Goal: Check status: Check status

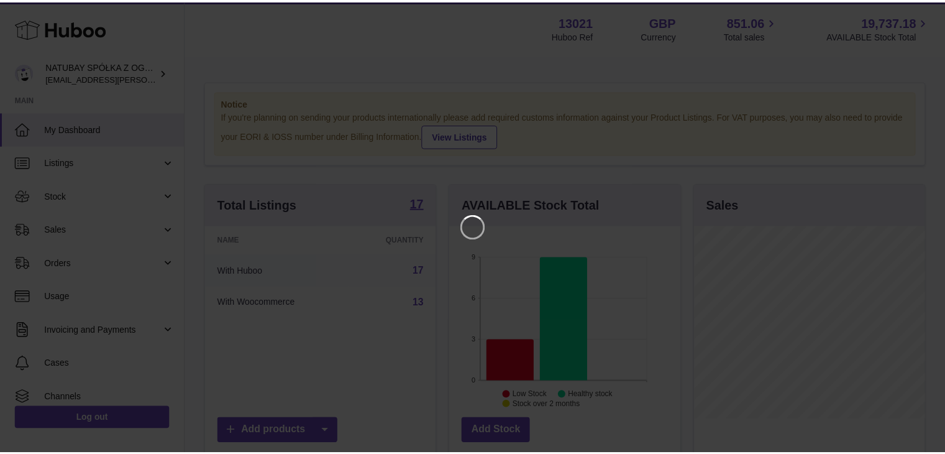
scroll to position [194, 233]
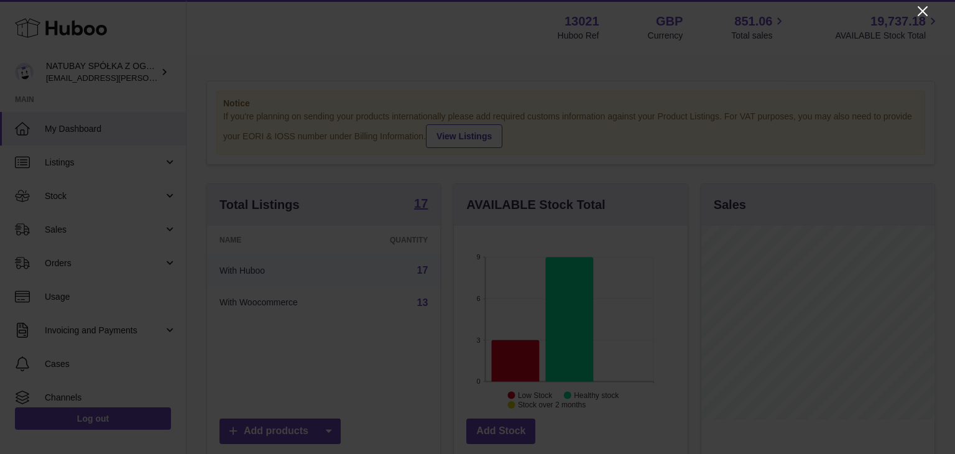
click at [925, 9] on icon "Close" at bounding box center [922, 11] width 15 height 15
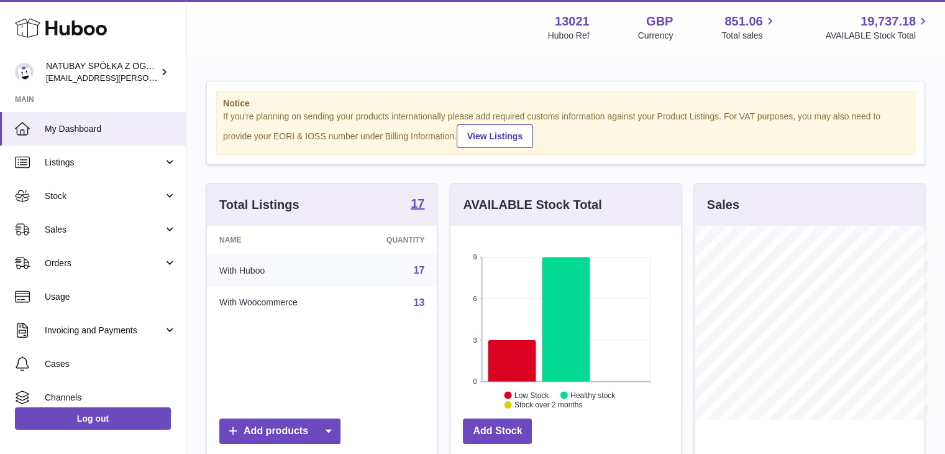
scroll to position [621426, 621390]
click at [104, 165] on span "Listings" at bounding box center [104, 163] width 119 height 12
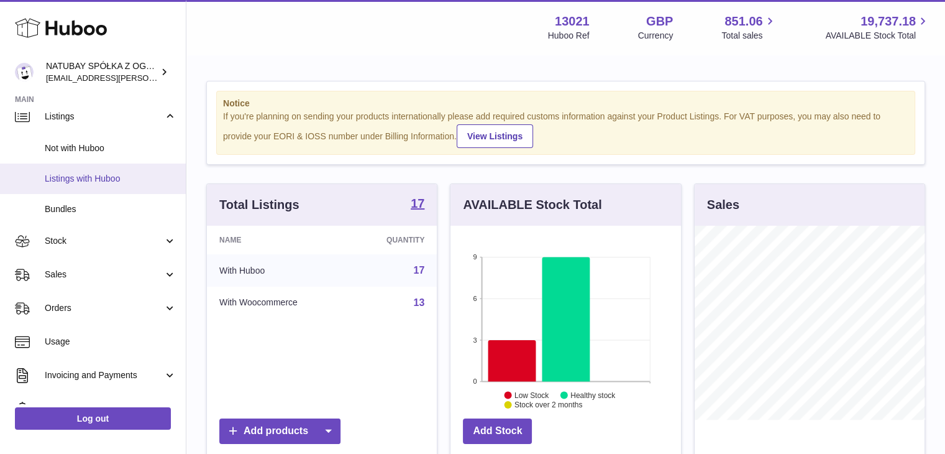
scroll to position [62, 0]
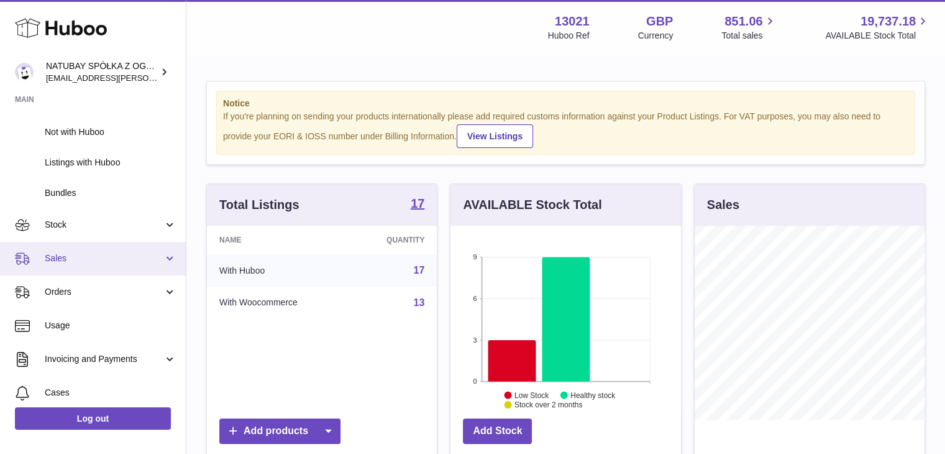
click at [95, 265] on link "Sales" at bounding box center [93, 259] width 186 height 34
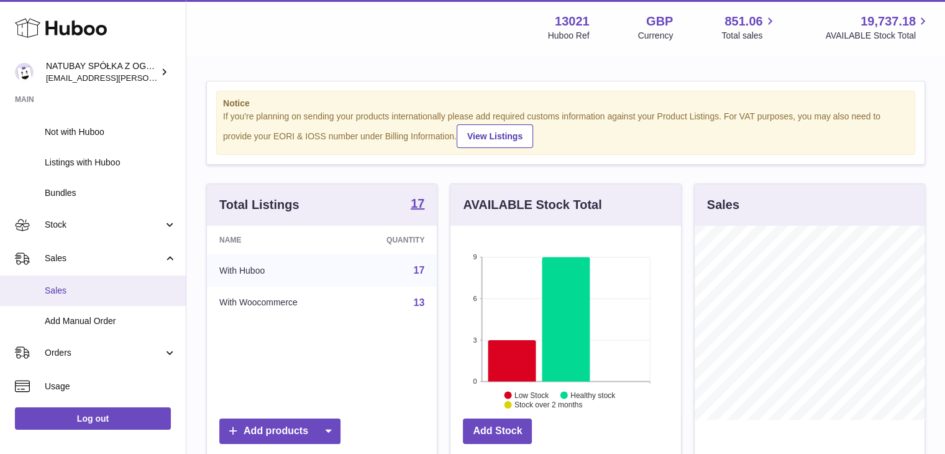
click at [87, 286] on span "Sales" at bounding box center [111, 291] width 132 height 12
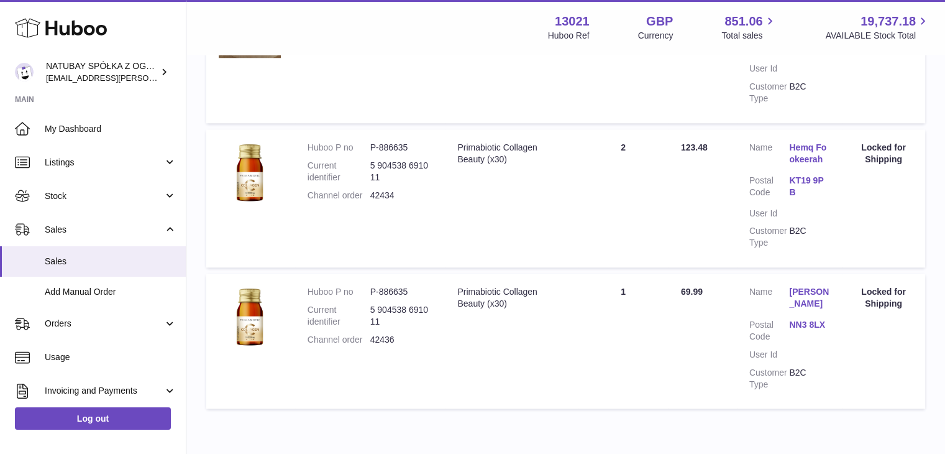
scroll to position [1241, 0]
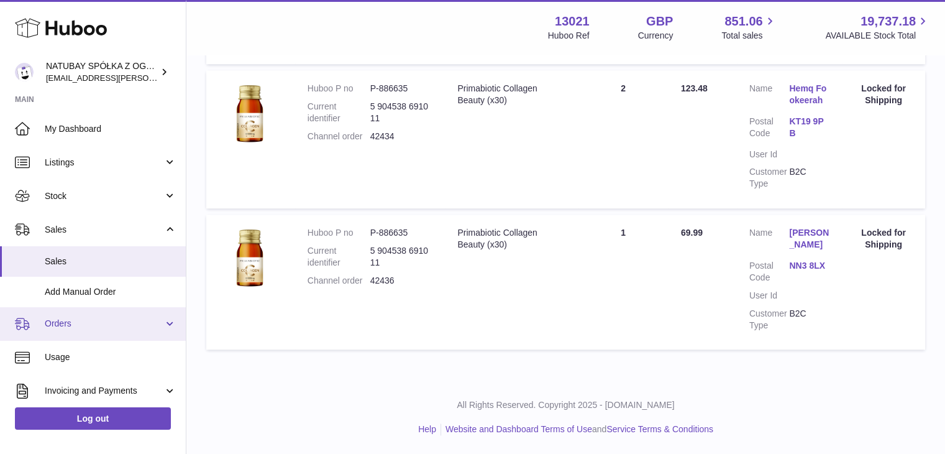
click at [78, 320] on span "Orders" at bounding box center [104, 324] width 119 height 12
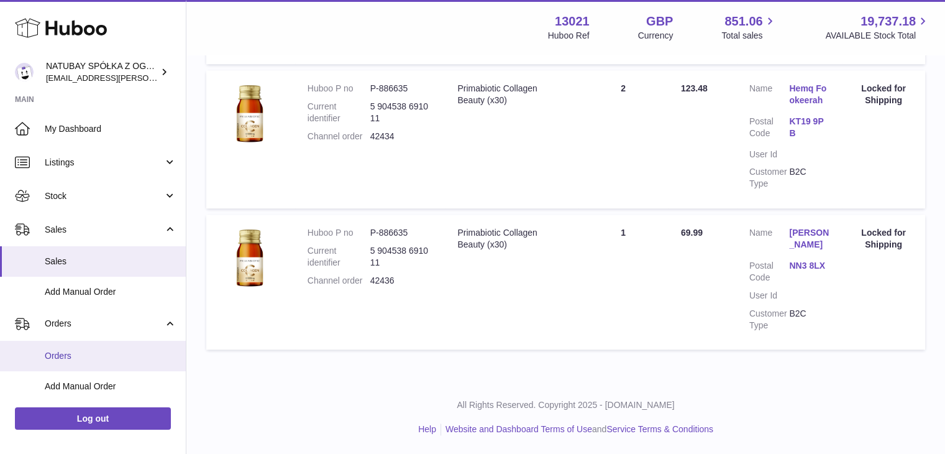
click at [76, 359] on span "Orders" at bounding box center [111, 356] width 132 height 12
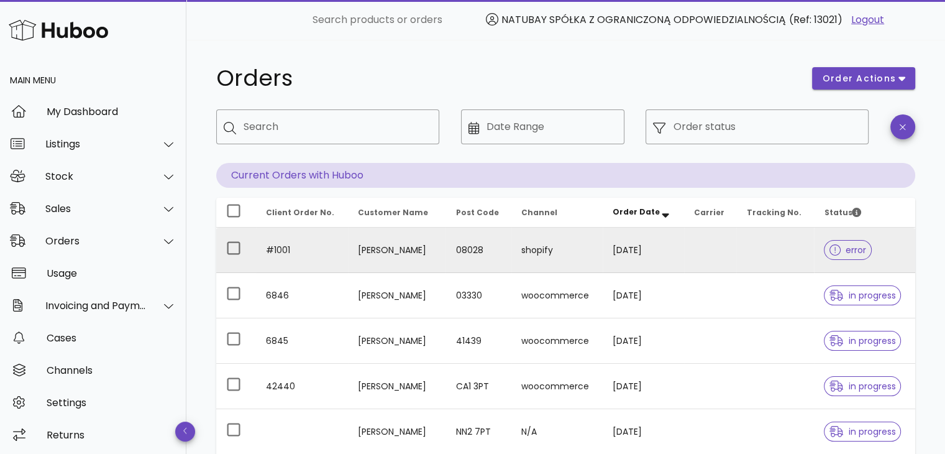
click at [848, 250] on span "error" at bounding box center [848, 250] width 37 height 9
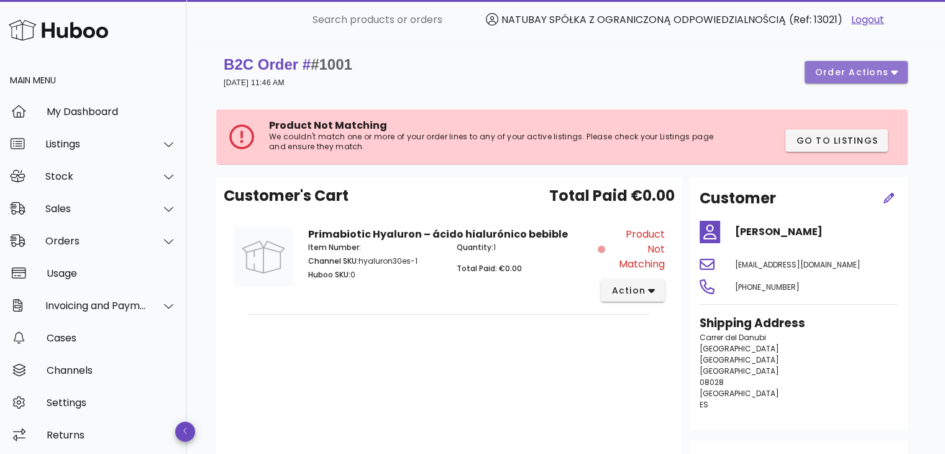
click at [840, 78] on button "order actions" at bounding box center [856, 72] width 103 height 22
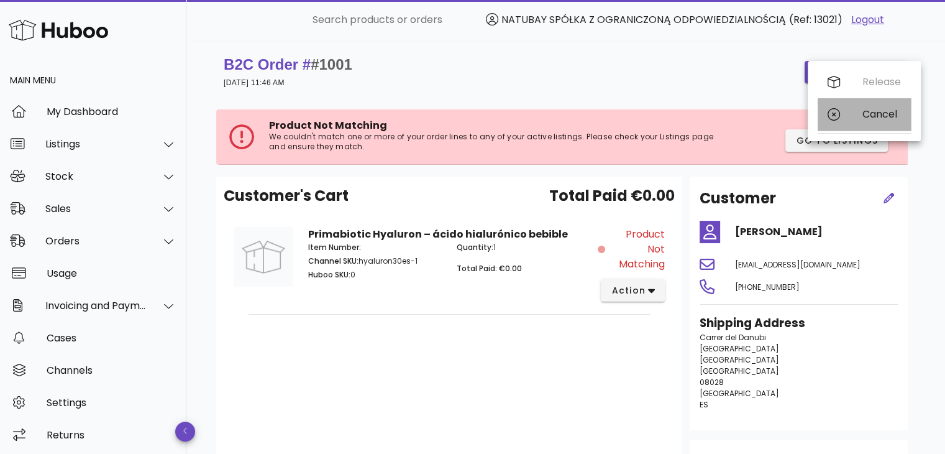
click at [834, 118] on icon at bounding box center [834, 114] width 12 height 12
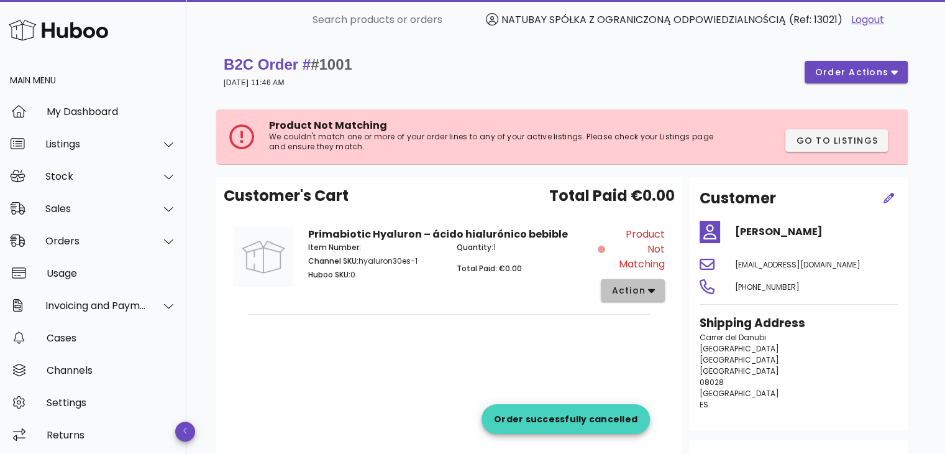
click at [649, 293] on icon "button" at bounding box center [651, 290] width 7 height 11
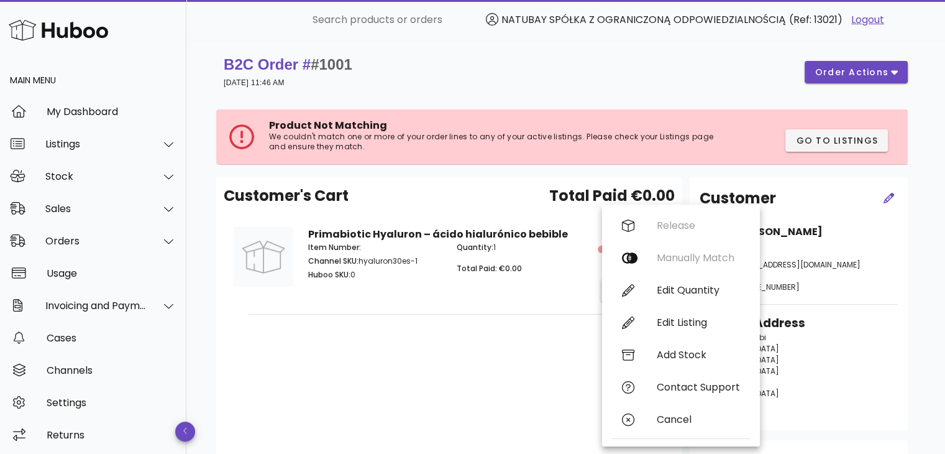
click at [465, 407] on div "Customer's Cart Total Paid €0.00 Primabiotic Hyaluron – ácido hialurónico bebib…" at bounding box center [449, 346] width 466 height 338
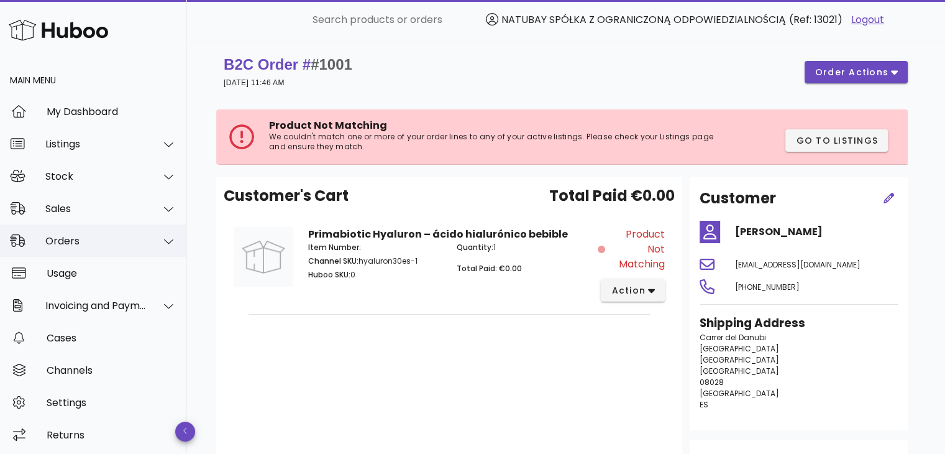
click at [80, 241] on div "Orders" at bounding box center [95, 241] width 101 height 12
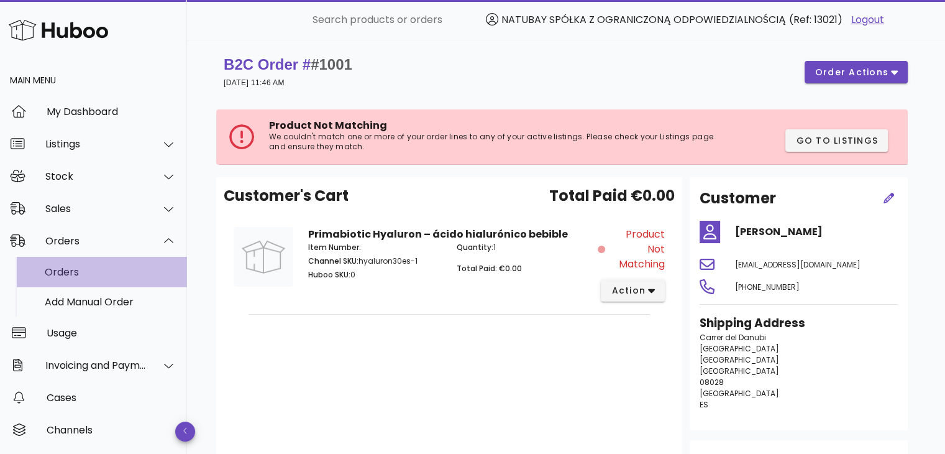
click at [70, 267] on div "Orders" at bounding box center [111, 272] width 132 height 12
